Goal: Use online tool/utility: Utilize a website feature to perform a specific function

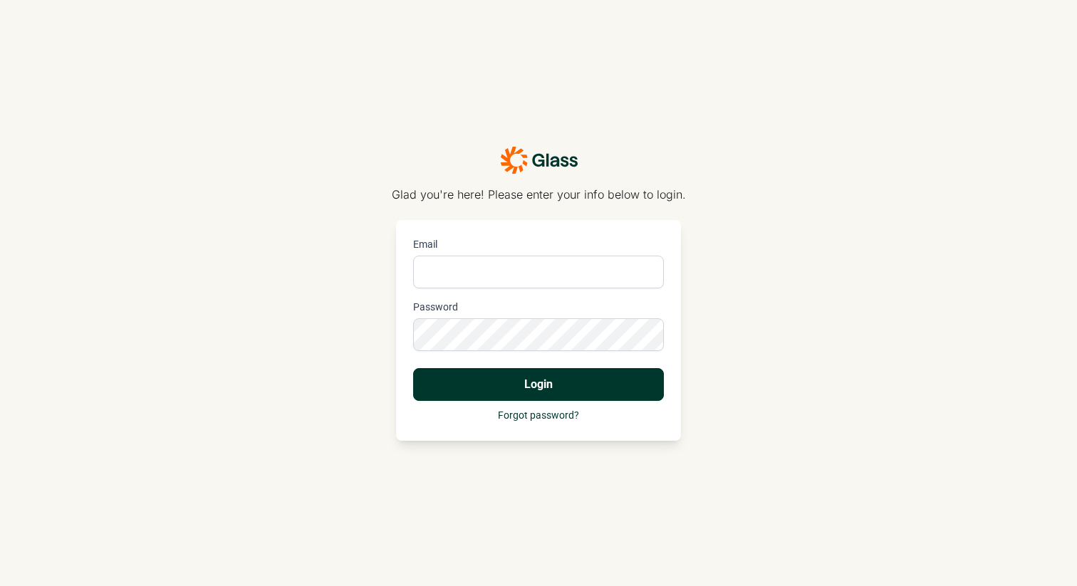
type input "[PERSON_NAME][EMAIL_ADDRESS][DOMAIN_NAME]"
click at [511, 387] on button "Login" at bounding box center [538, 384] width 251 height 33
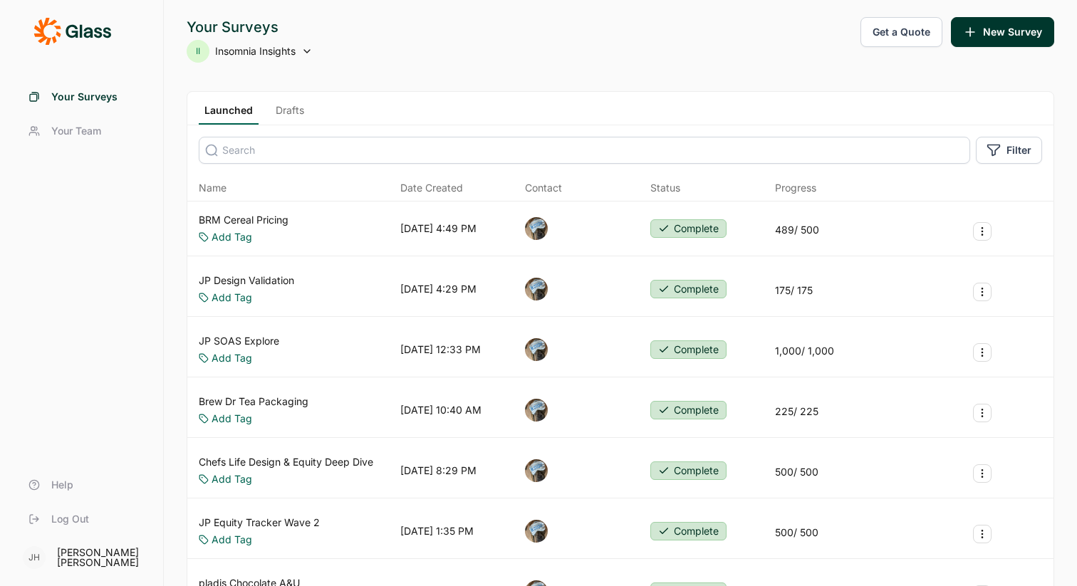
click at [304, 53] on icon at bounding box center [306, 51] width 11 height 11
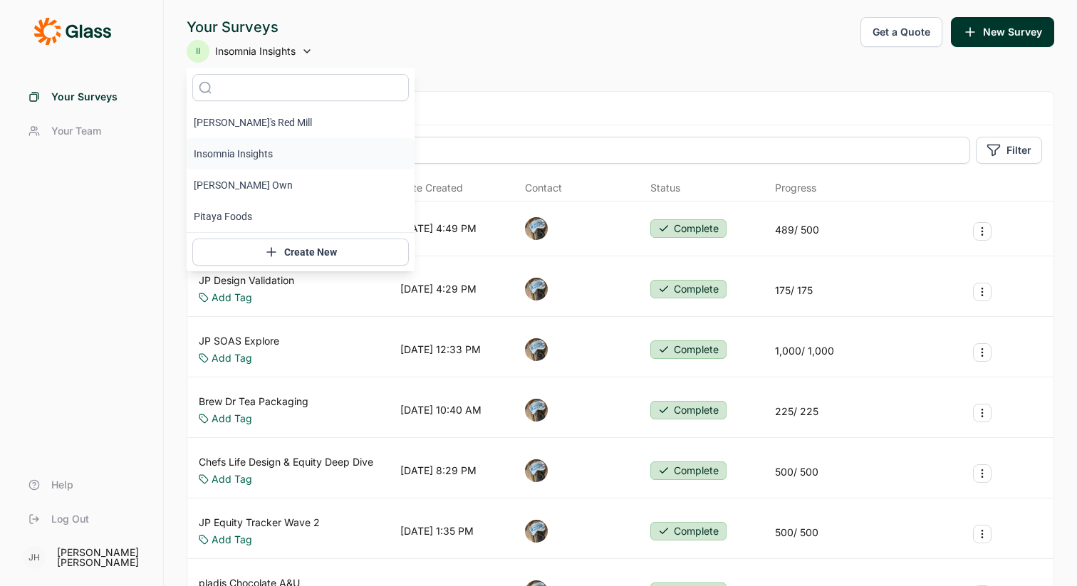
scroll to position [30, 0]
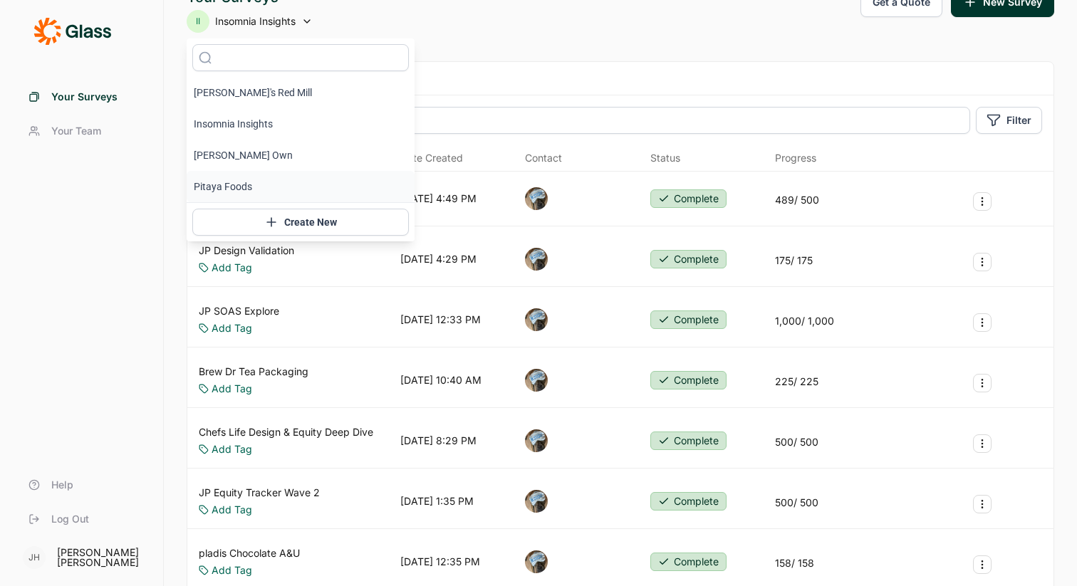
click at [250, 190] on li "Pitaya Foods" at bounding box center [301, 186] width 228 height 31
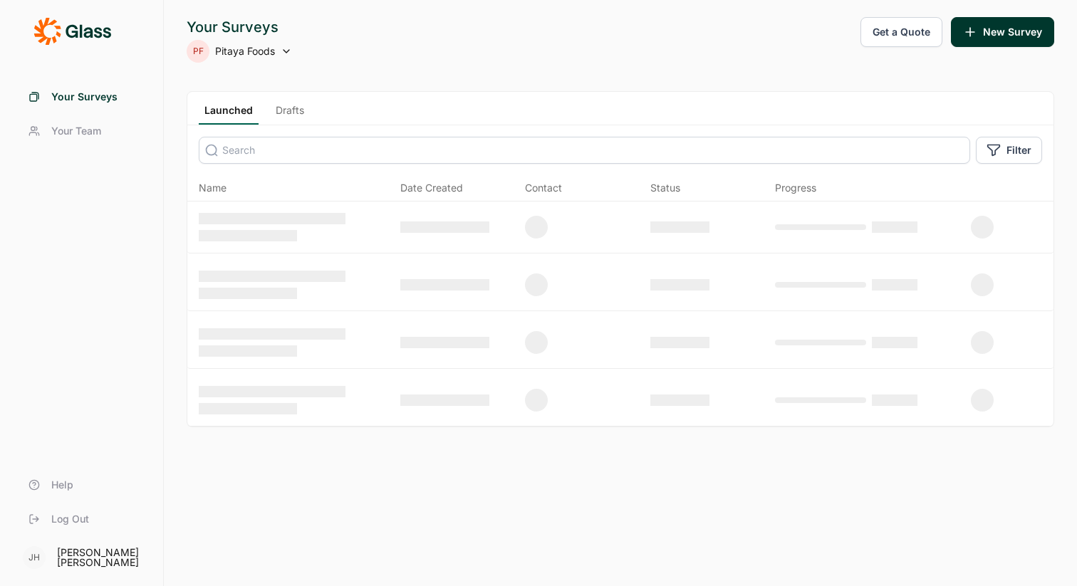
scroll to position [0, 0]
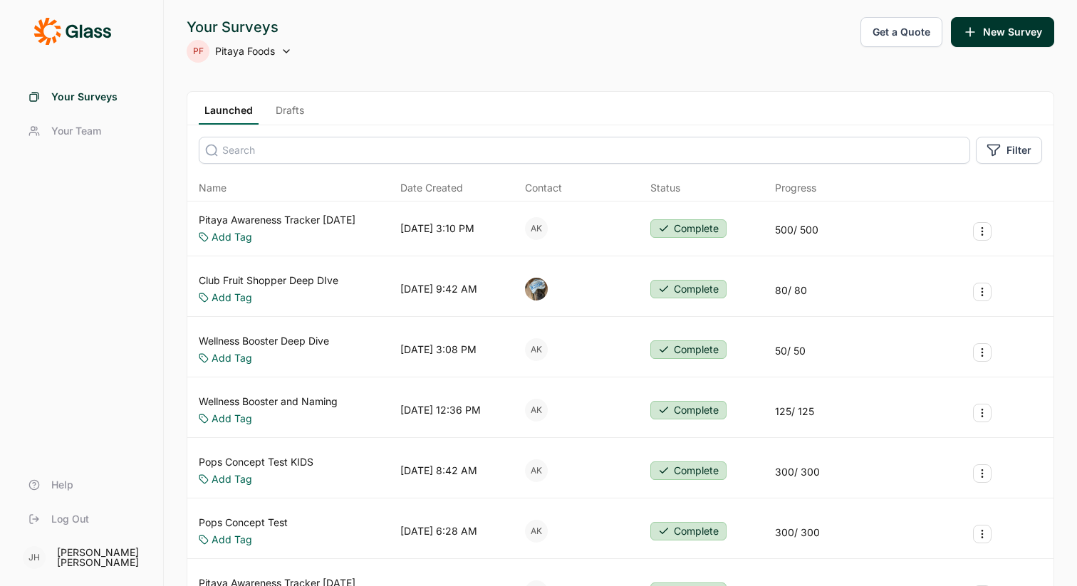
click at [274, 221] on link "Pitaya Awareness Tracker [DATE]" at bounding box center [277, 220] width 157 height 14
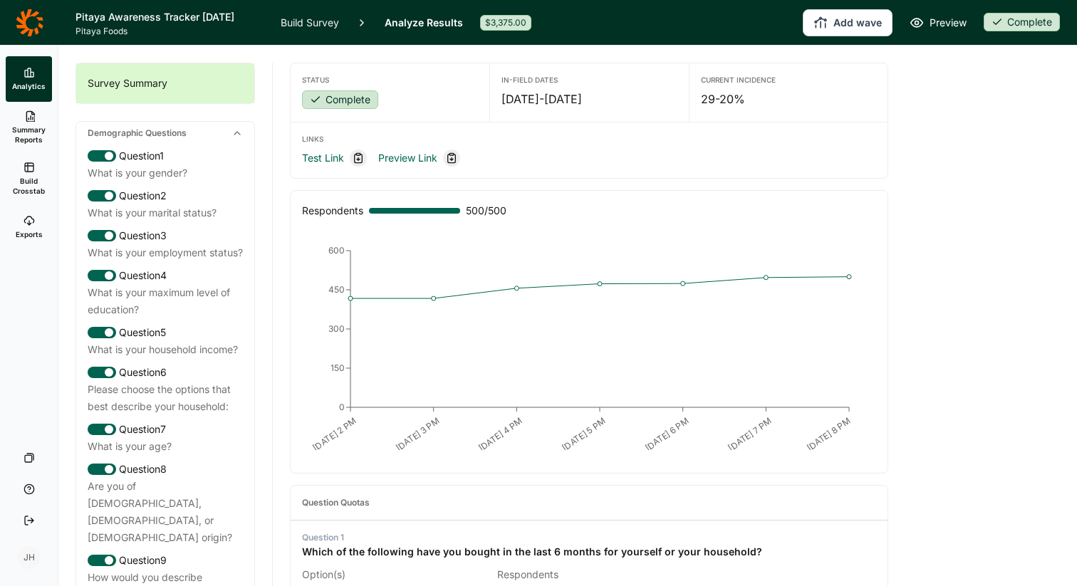
click at [21, 172] on link "Build Crosstab" at bounding box center [29, 178] width 46 height 51
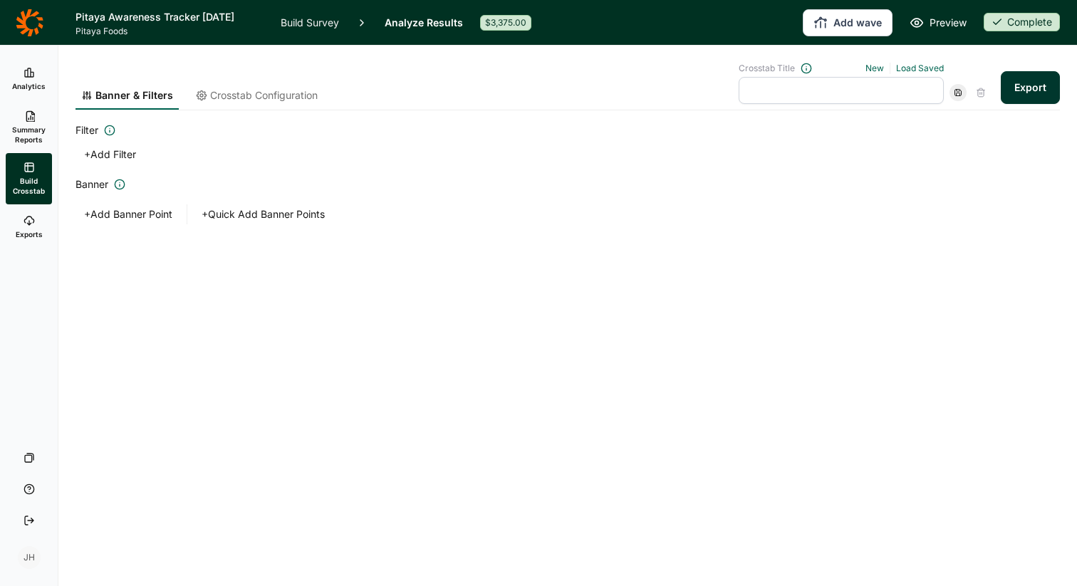
click at [137, 212] on button "+ Add Banner Point" at bounding box center [127, 214] width 105 height 20
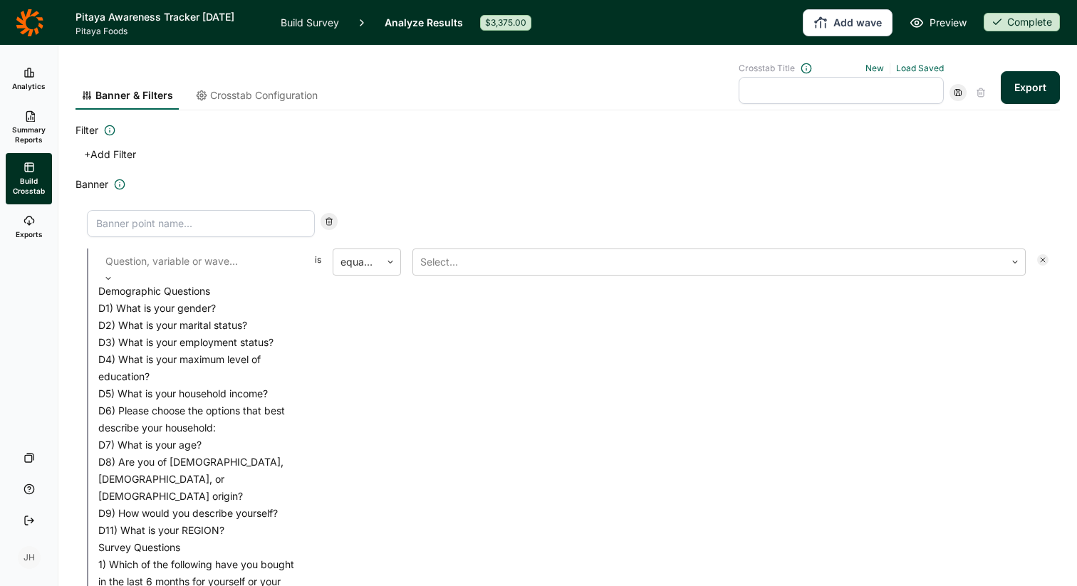
click at [213, 263] on div at bounding box center [200, 261] width 191 height 20
click at [172, 454] on div "D7) What is your age?" at bounding box center [200, 445] width 205 height 17
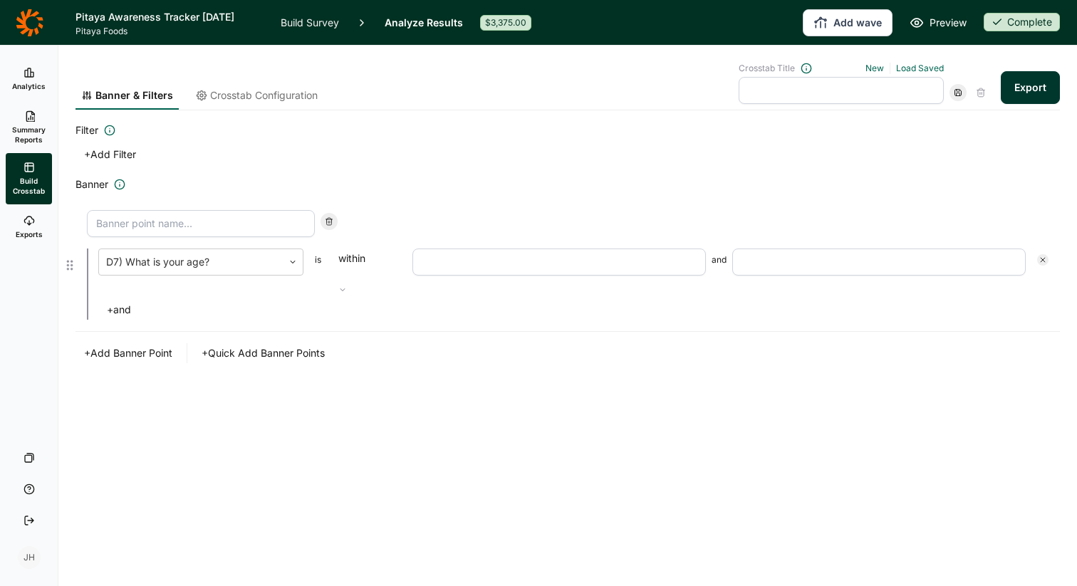
click at [391, 260] on div "within" at bounding box center [367, 272] width 68 height 46
click at [390, 260] on div "within" at bounding box center [367, 272] width 68 height 46
click at [316, 262] on span "is" at bounding box center [318, 274] width 6 height 40
click at [408, 265] on div "D7) What is your age? is within and" at bounding box center [573, 272] width 950 height 46
click at [444, 265] on input "number" at bounding box center [558, 262] width 293 height 27
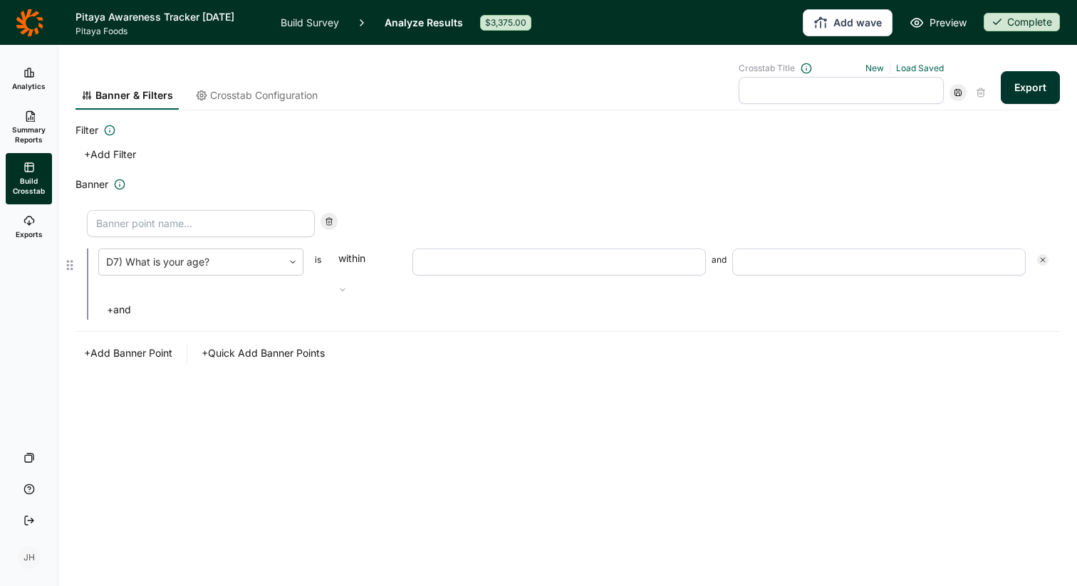
click at [170, 217] on input at bounding box center [201, 223] width 228 height 27
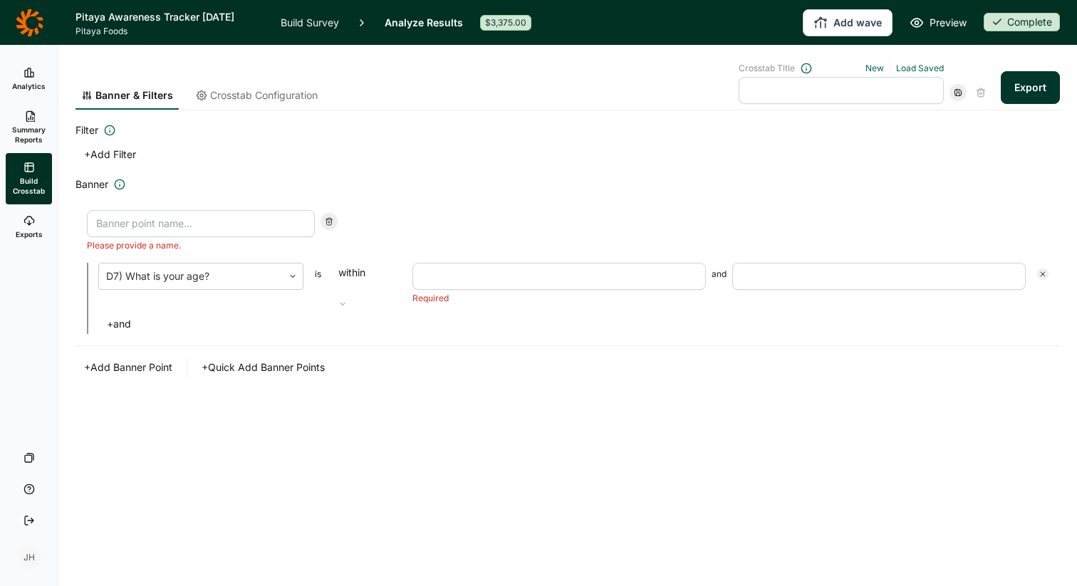
click at [28, 117] on icon at bounding box center [28, 115] width 11 height 11
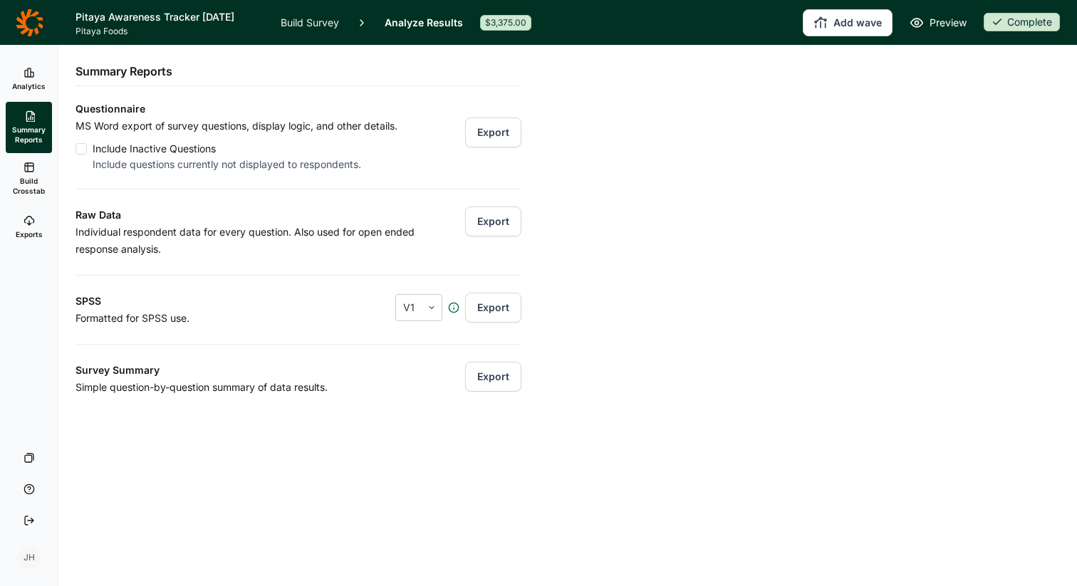
click at [36, 224] on link "Exports" at bounding box center [29, 227] width 46 height 46
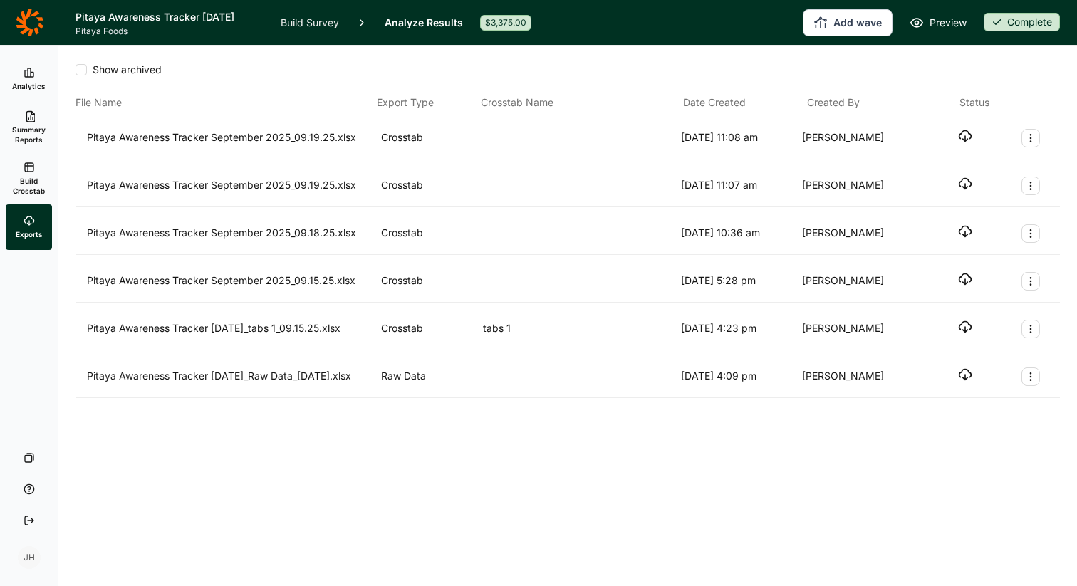
click at [961, 184] on icon "button" at bounding box center [965, 184] width 14 height 14
click at [963, 182] on icon "button" at bounding box center [965, 184] width 14 height 14
click at [1033, 189] on icon "Export Actions" at bounding box center [1030, 185] width 11 height 11
click at [962, 186] on icon "button" at bounding box center [965, 184] width 14 height 14
click at [966, 137] on icon "button" at bounding box center [965, 136] width 14 height 14
